Goal: Navigation & Orientation: Understand site structure

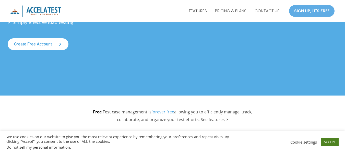
click at [332, 144] on link "ACCEPT" at bounding box center [330, 142] width 18 height 8
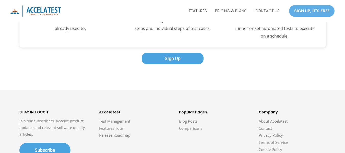
scroll to position [904, 0]
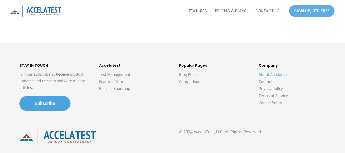
click at [271, 75] on link "About Accelatest" at bounding box center [273, 74] width 29 height 5
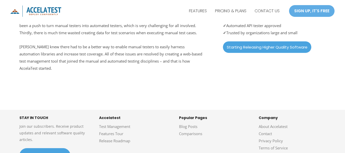
scroll to position [261, 0]
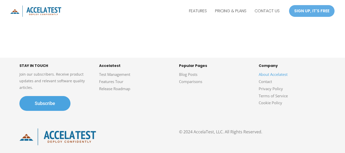
click at [268, 74] on link "About Accelatest" at bounding box center [273, 74] width 29 height 5
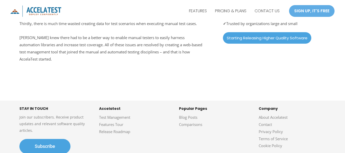
scroll to position [261, 0]
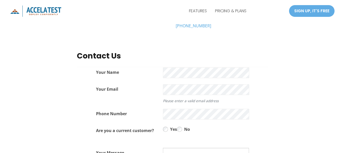
scroll to position [281, 0]
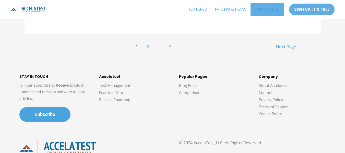
scroll to position [2944, 0]
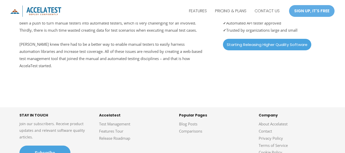
scroll to position [255, 0]
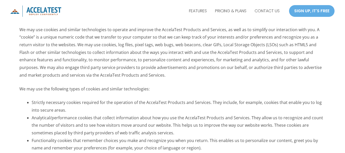
scroll to position [1099, 0]
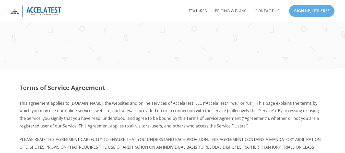
scroll to position [128, 0]
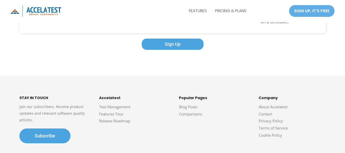
scroll to position [894, 0]
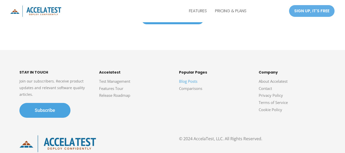
click at [191, 82] on link "Blog Posts" at bounding box center [188, 81] width 18 height 5
click at [281, 84] on link "About Accelatest" at bounding box center [273, 81] width 29 height 5
click at [273, 98] on link "Privacy Policy" at bounding box center [271, 95] width 24 height 5
click at [274, 105] on link "Terms of Service" at bounding box center [273, 102] width 29 height 5
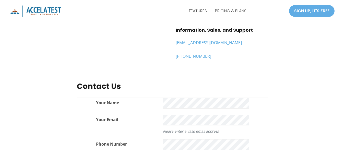
scroll to position [204, 0]
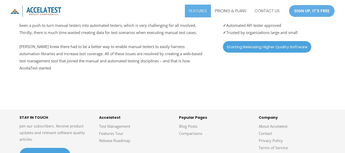
scroll to position [261, 0]
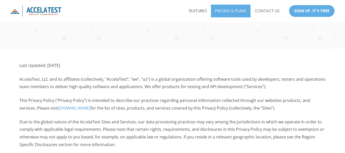
scroll to position [153, 0]
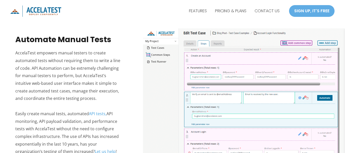
scroll to position [491, 0]
